Goal: Task Accomplishment & Management: Complete application form

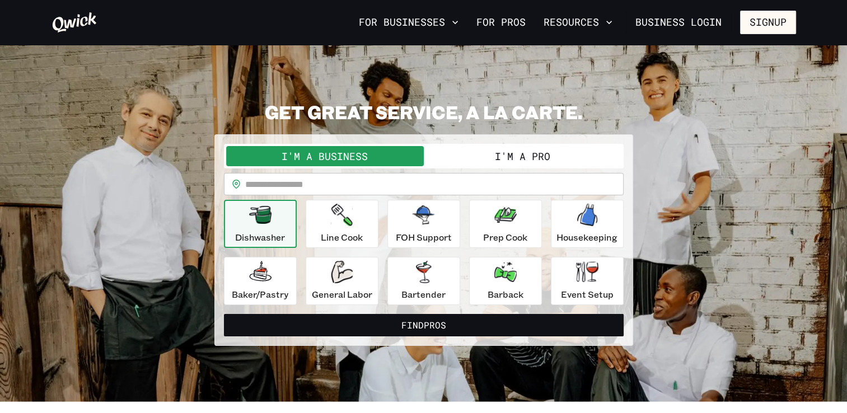
click at [505, 156] on button "I'm a Pro" at bounding box center [523, 156] width 198 height 20
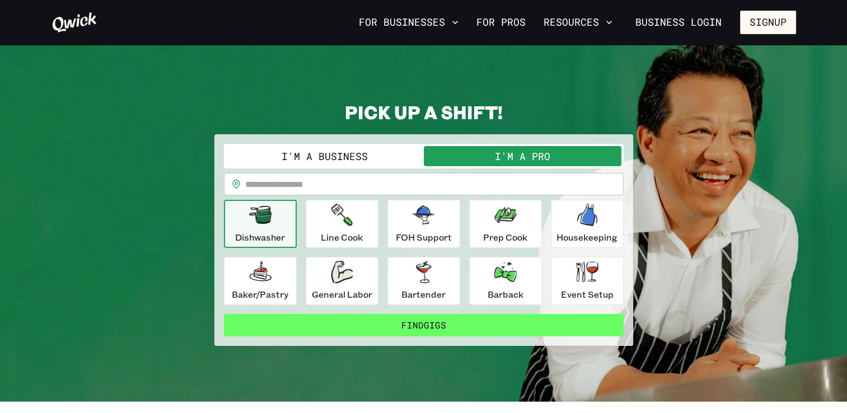
click at [414, 320] on button "Find Gigs" at bounding box center [424, 325] width 400 height 22
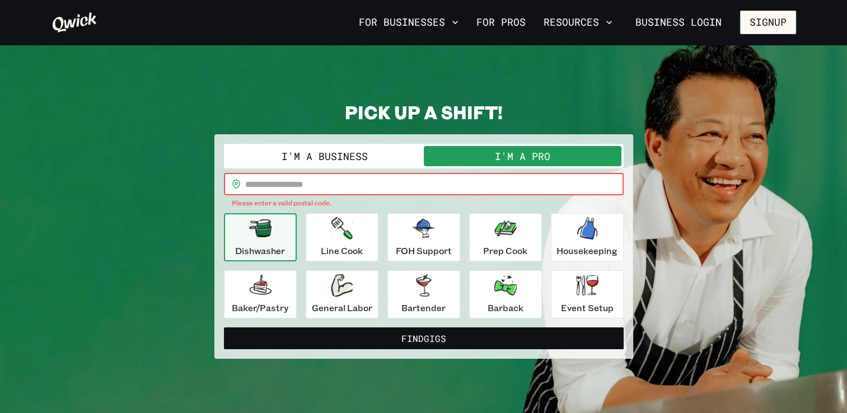
click at [378, 185] on input "text" at bounding box center [434, 184] width 378 height 22
type input "*****"
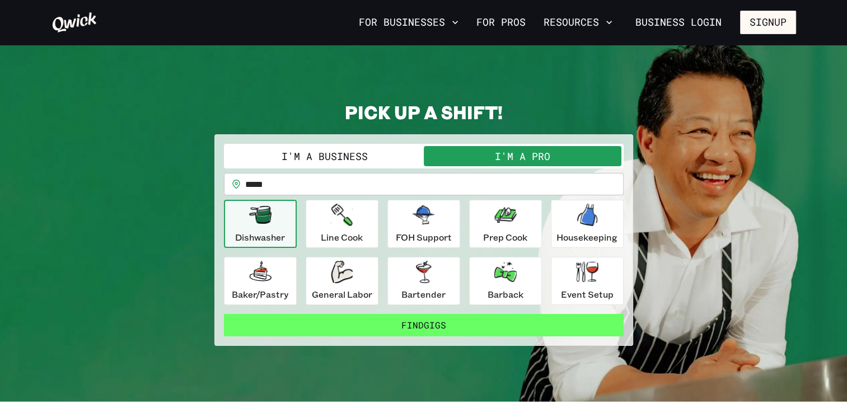
click at [391, 320] on button "Find Gigs" at bounding box center [424, 325] width 400 height 22
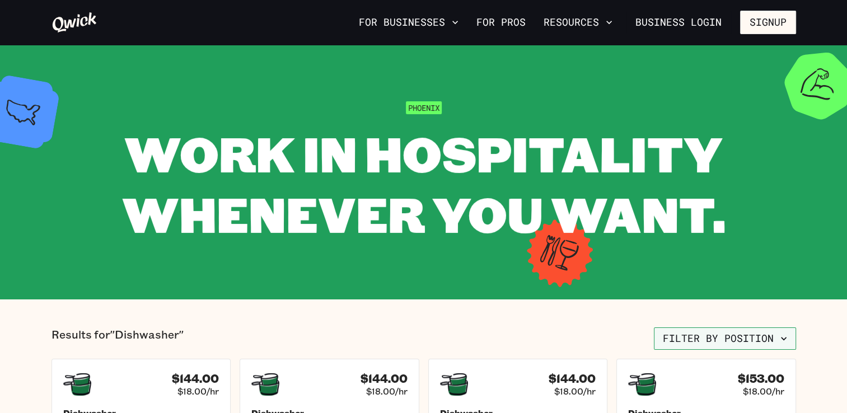
click at [784, 334] on icon "button" at bounding box center [783, 338] width 11 height 11
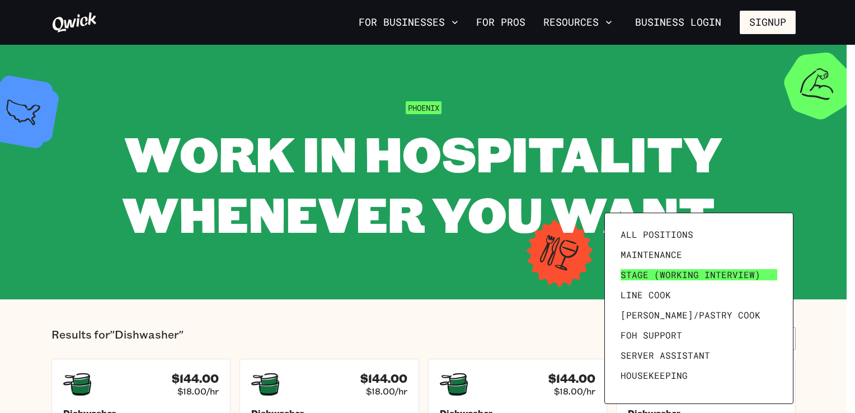
click at [663, 272] on span "Stage (working interview)" at bounding box center [691, 274] width 140 height 11
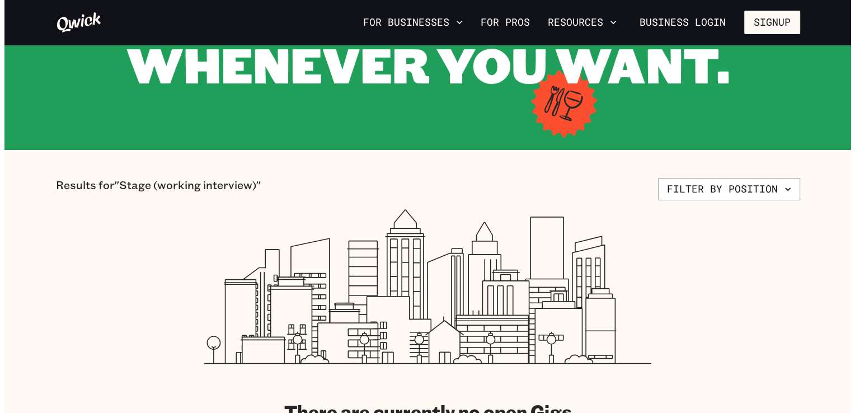
scroll to position [141, 0]
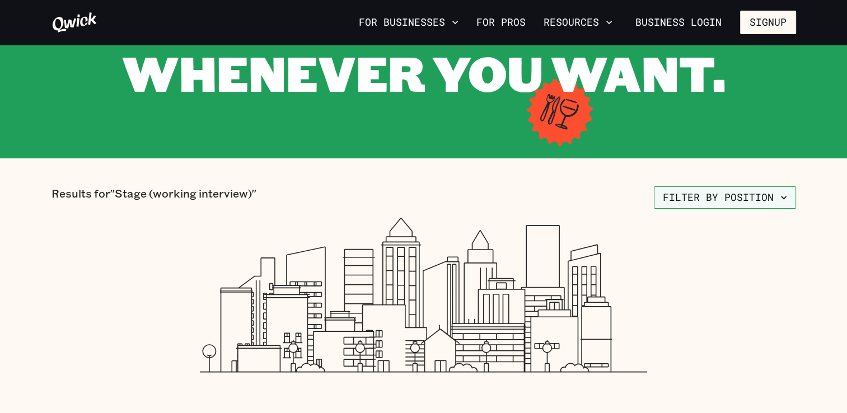
click at [775, 194] on button "Filter by position" at bounding box center [725, 197] width 142 height 22
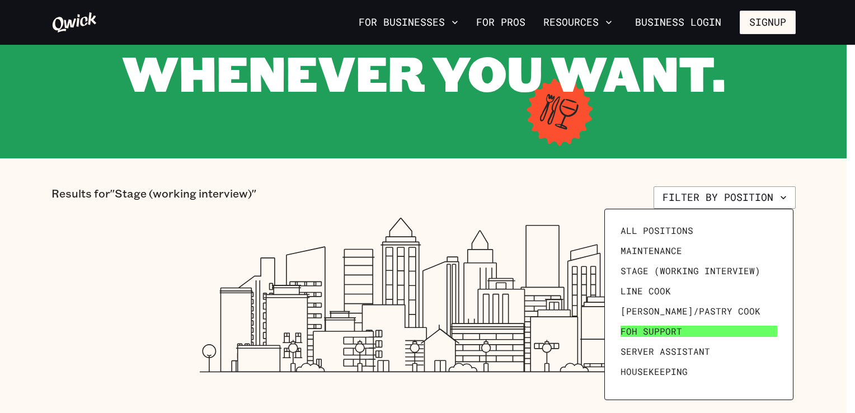
click at [694, 325] on link "FOH Support" at bounding box center [699, 331] width 166 height 20
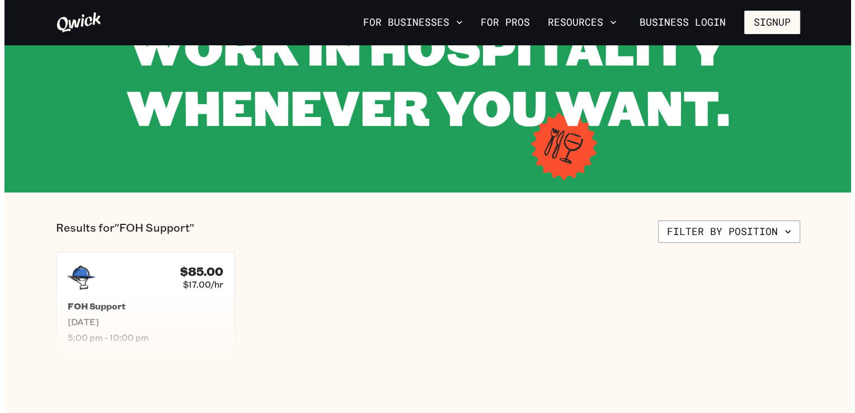
scroll to position [128, 0]
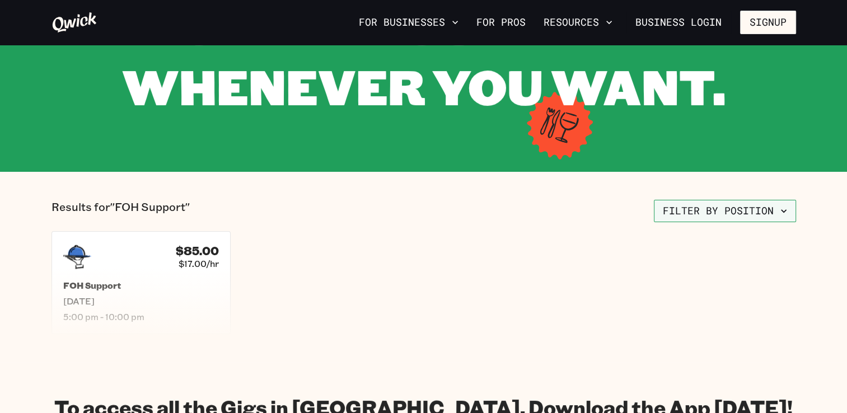
click at [773, 207] on button "Filter by position" at bounding box center [725, 211] width 142 height 22
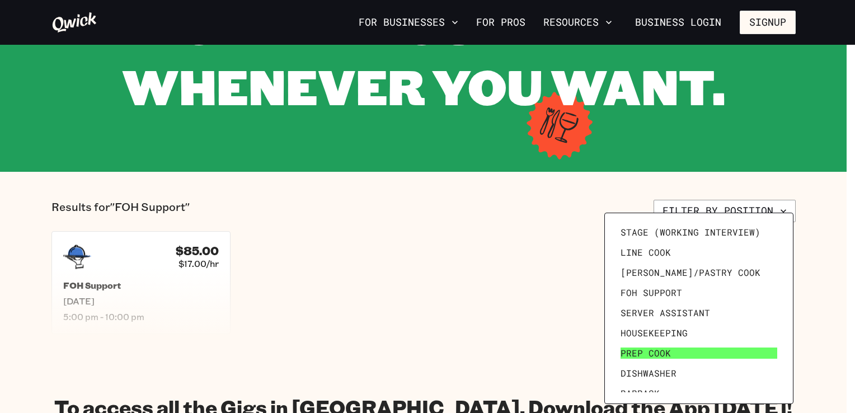
scroll to position [43, 0]
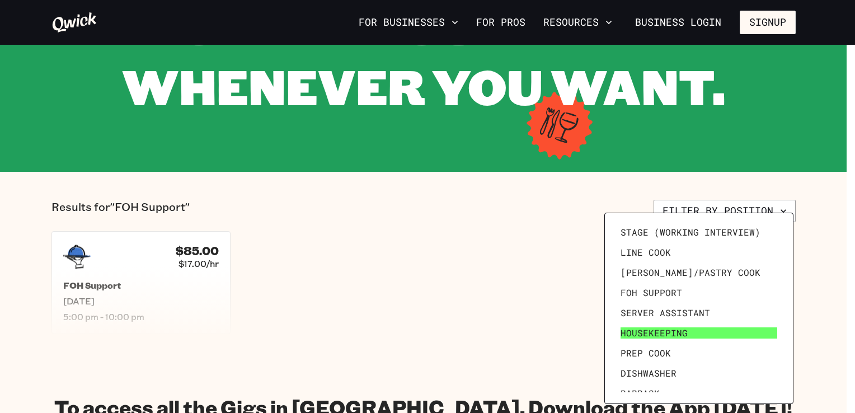
click at [654, 332] on span "Housekeeping" at bounding box center [654, 332] width 67 height 11
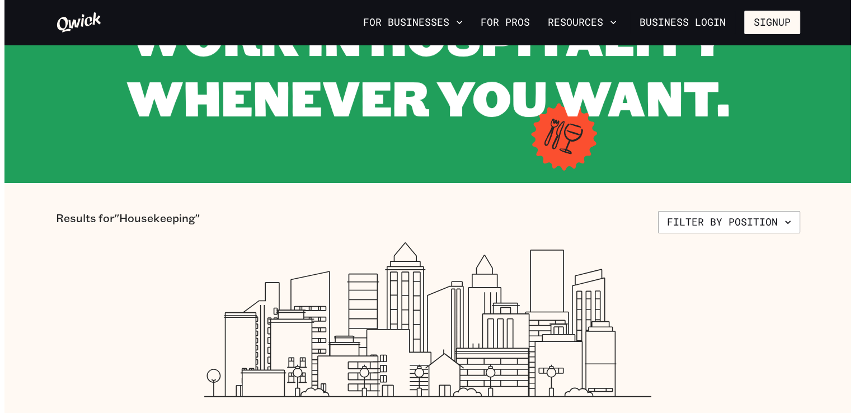
scroll to position [116, 0]
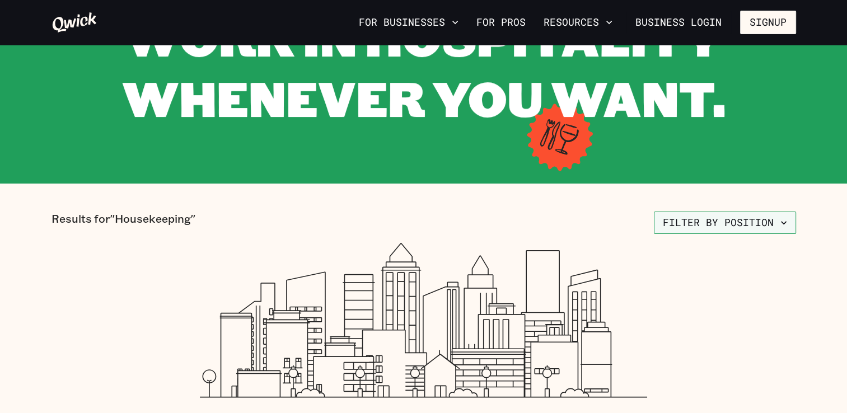
click at [775, 219] on button "Filter by position" at bounding box center [725, 223] width 142 height 22
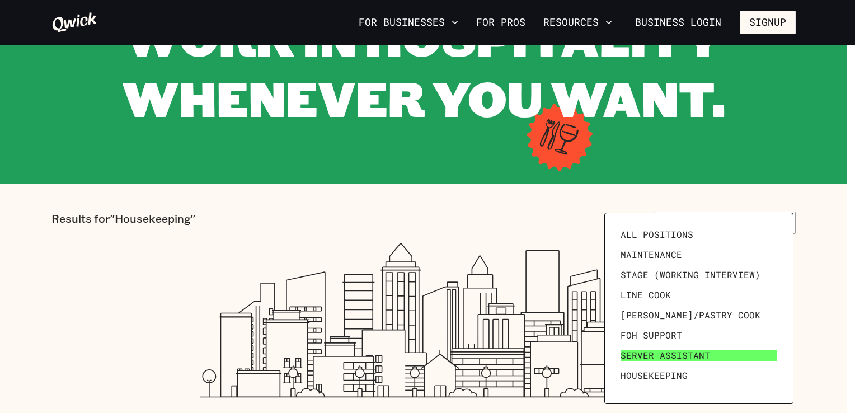
click at [676, 354] on span "Server Assistant" at bounding box center [666, 355] width 90 height 11
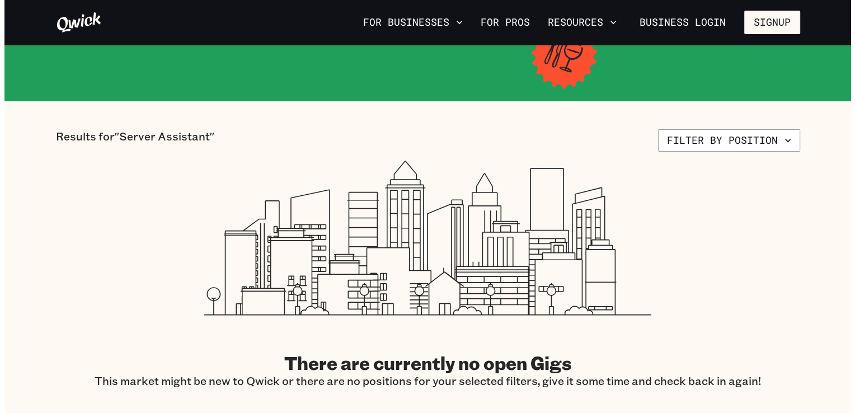
scroll to position [197, 0]
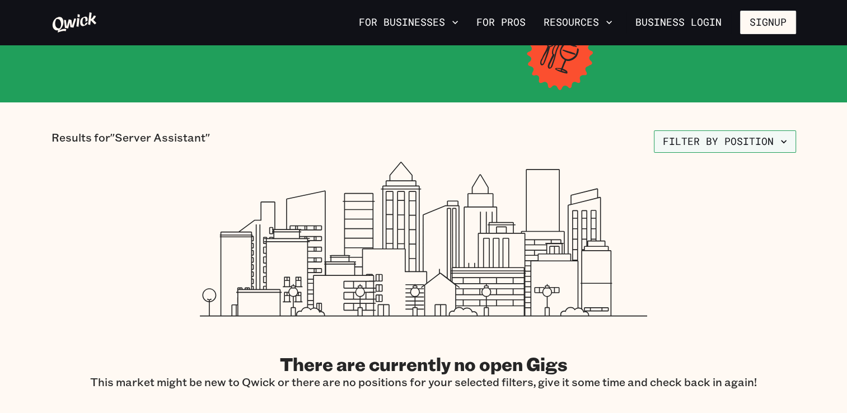
click at [775, 140] on button "Filter by position" at bounding box center [725, 141] width 142 height 22
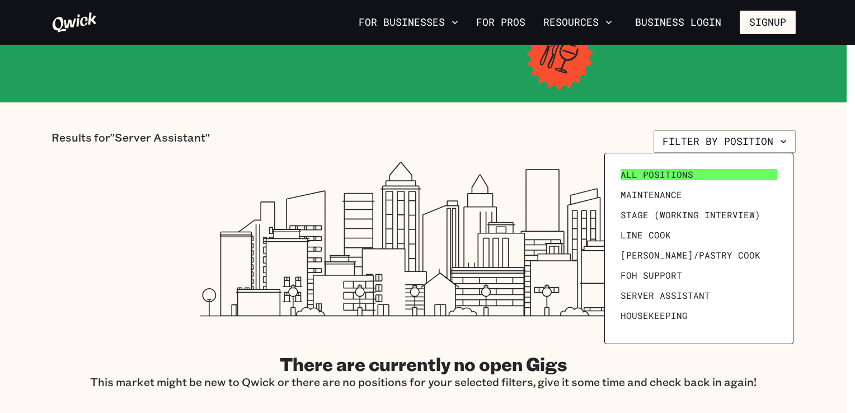
click at [676, 173] on span "All Positions" at bounding box center [657, 174] width 73 height 11
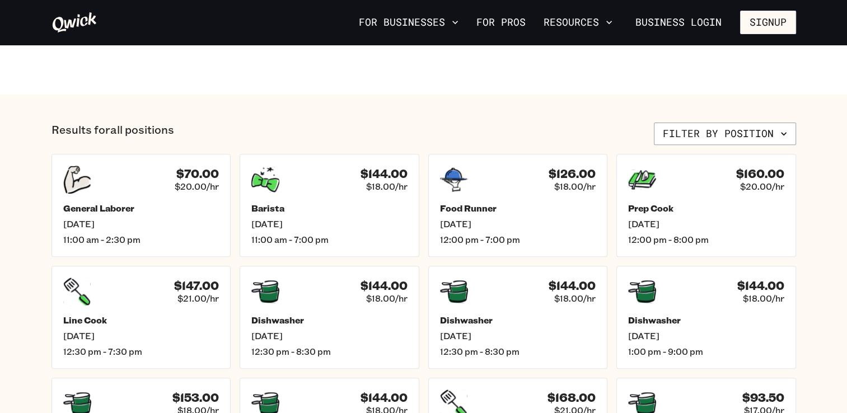
scroll to position [430, 0]
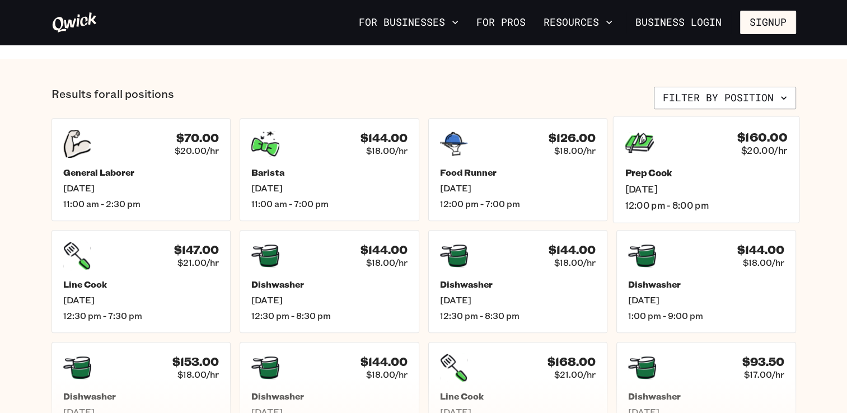
click at [700, 167] on h5 "Prep Cook" at bounding box center [706, 173] width 162 height 12
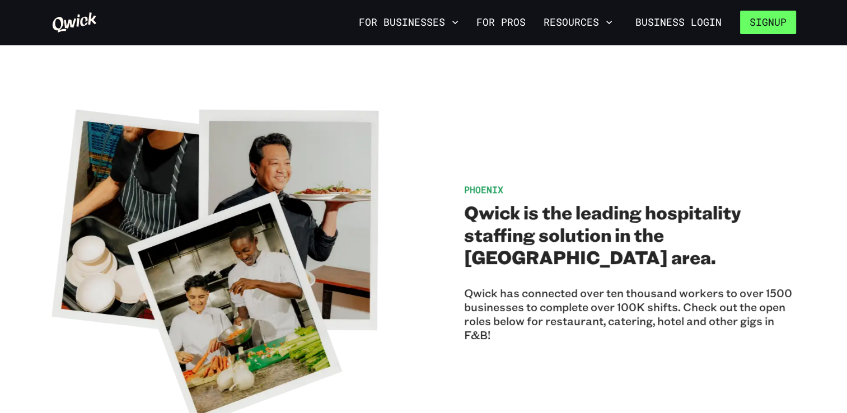
click at [776, 16] on button "Signup" at bounding box center [768, 23] width 56 height 24
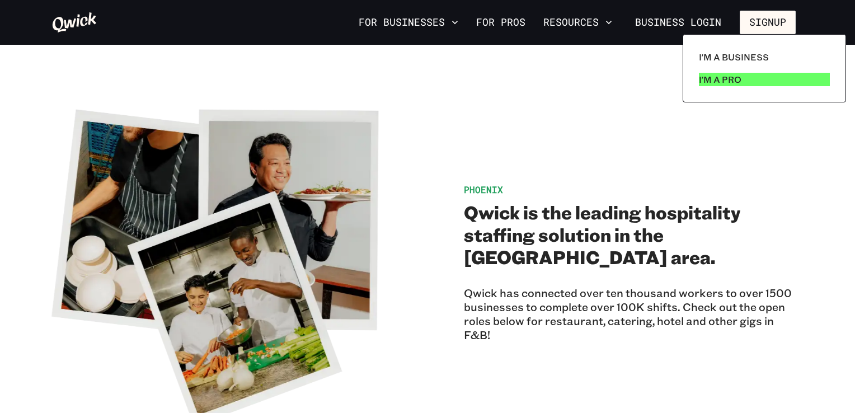
click at [723, 82] on p "I'm a Pro" at bounding box center [720, 79] width 43 height 13
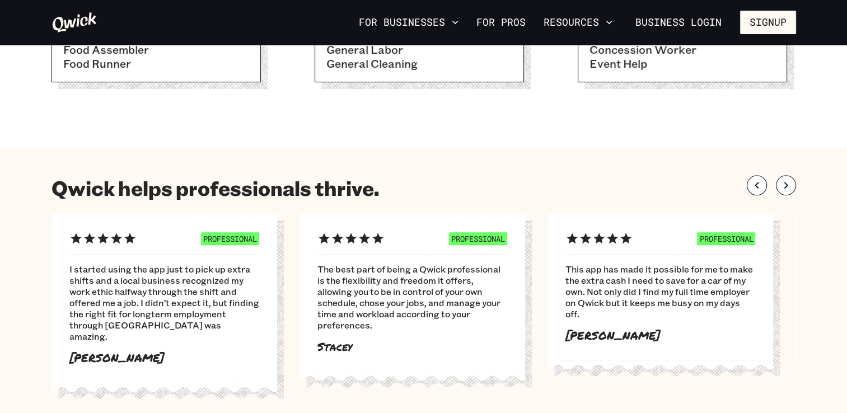
scroll to position [539, 0]
